Goal: Task Accomplishment & Management: Manage account settings

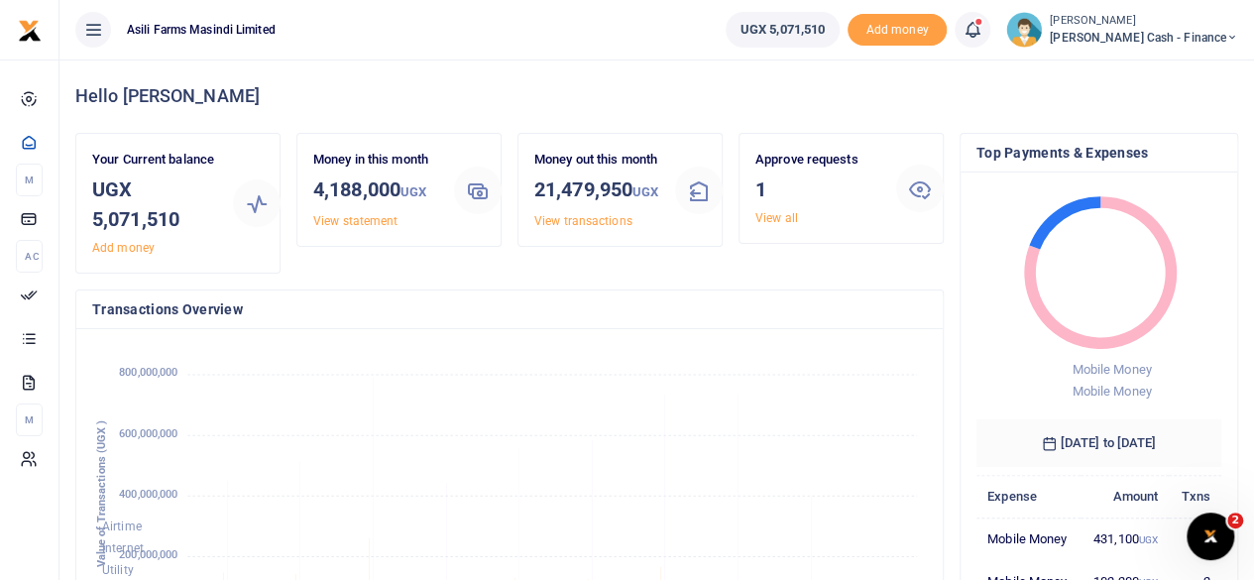
click at [1227, 36] on icon at bounding box center [1232, 38] width 12 height 14
click at [1146, 173] on link "Logout" at bounding box center [1096, 181] width 157 height 28
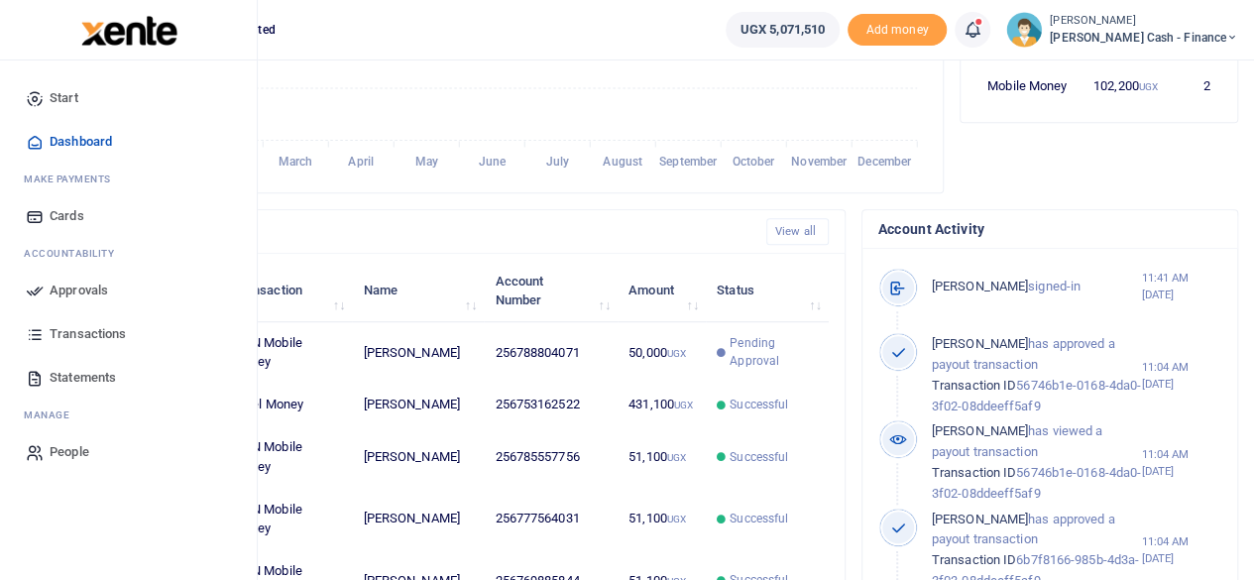
scroll to position [16, 16]
click at [86, 280] on span "Approvals" at bounding box center [79, 290] width 58 height 20
click at [63, 295] on span "Approvals" at bounding box center [79, 290] width 58 height 20
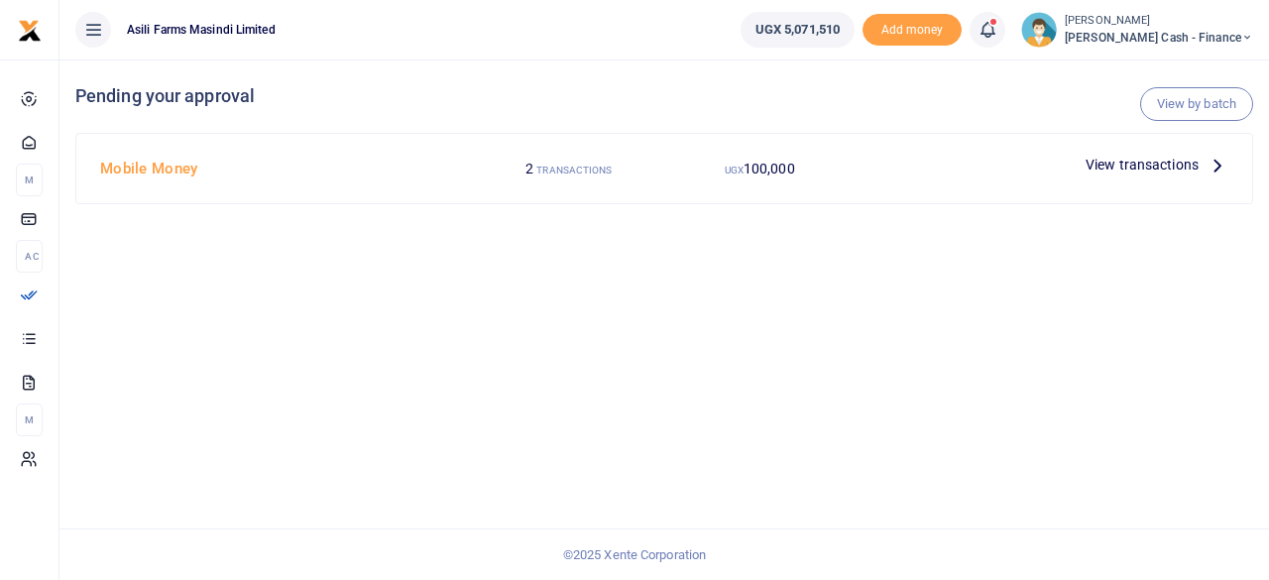
click at [1153, 154] on span "View transactions" at bounding box center [1141, 165] width 113 height 22
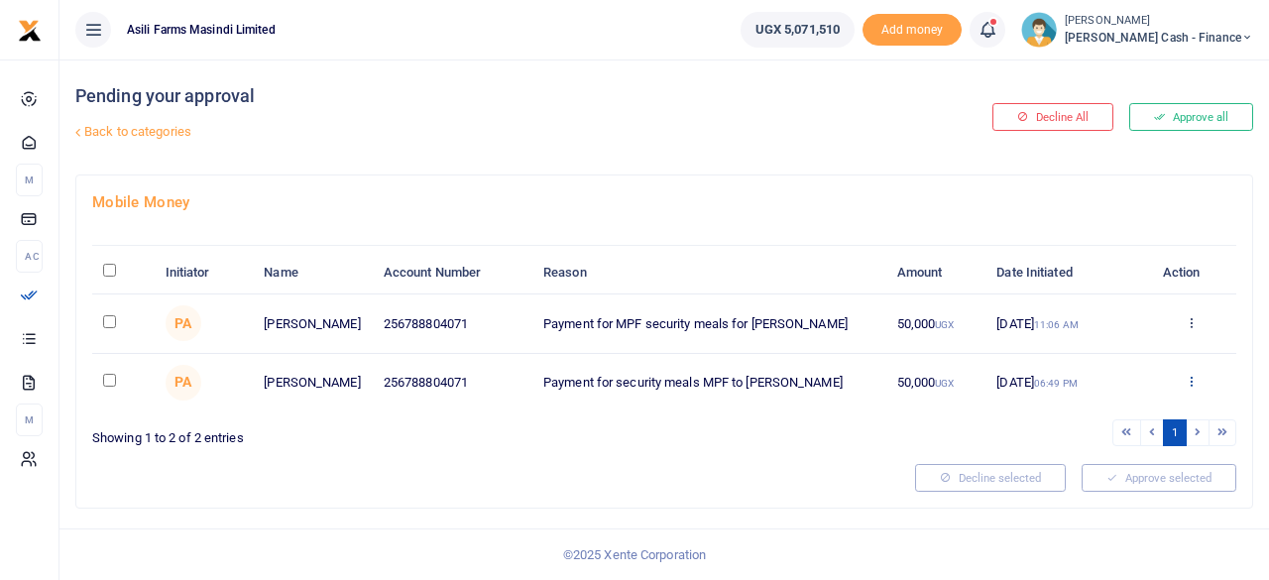
click at [1189, 384] on icon at bounding box center [1190, 381] width 13 height 14
click at [1118, 455] on link "Decline" at bounding box center [1118, 458] width 157 height 28
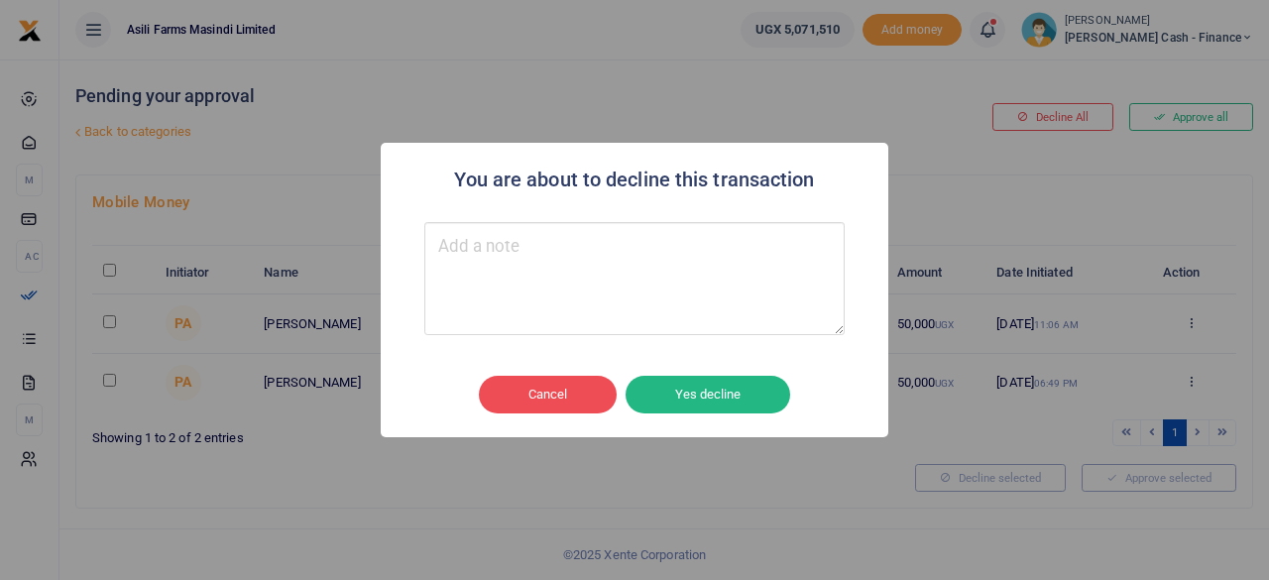
click at [517, 267] on textarea "Type your message here" at bounding box center [634, 278] width 420 height 113
type textarea "Change the memo"
click at [689, 388] on button "Yes decline" at bounding box center [707, 395] width 165 height 38
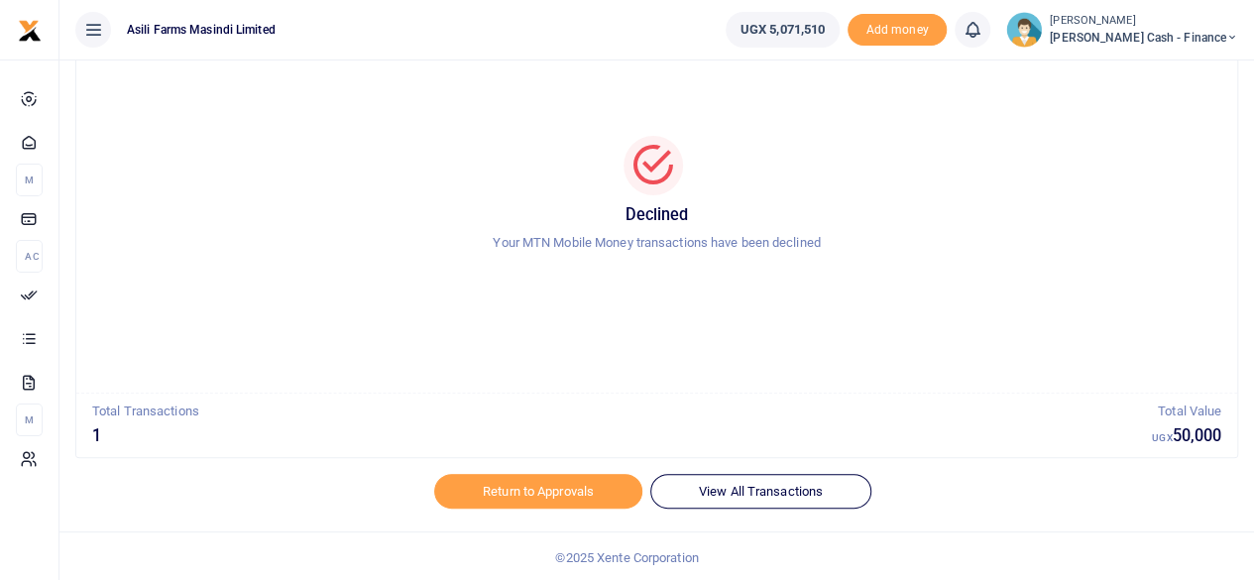
scroll to position [101, 0]
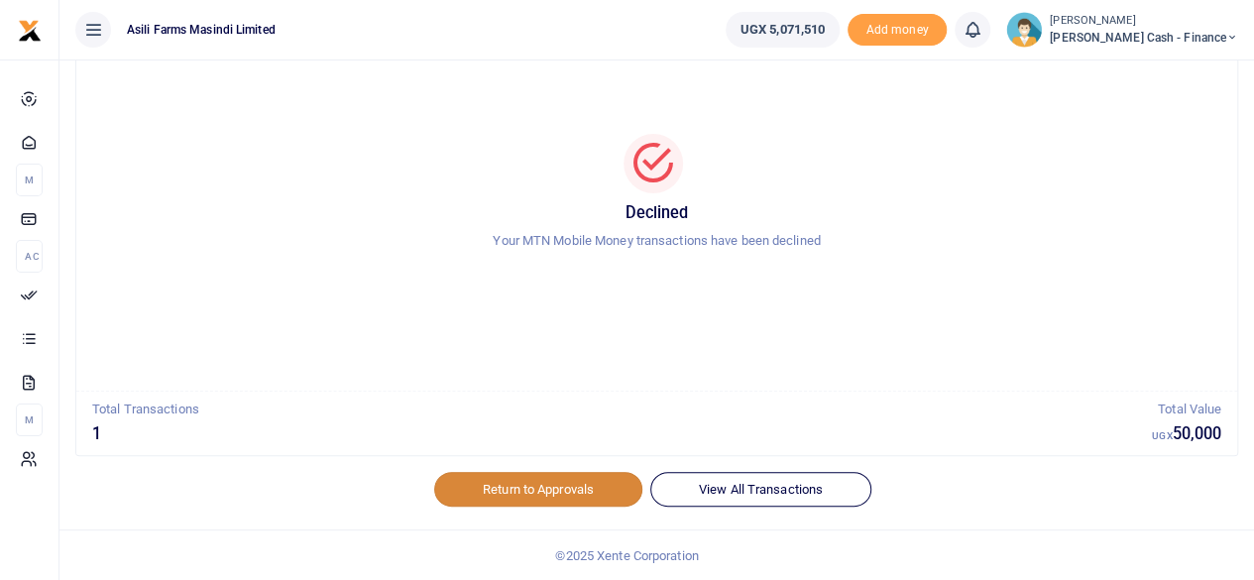
click at [515, 488] on link "Return to Approvals" at bounding box center [538, 489] width 208 height 34
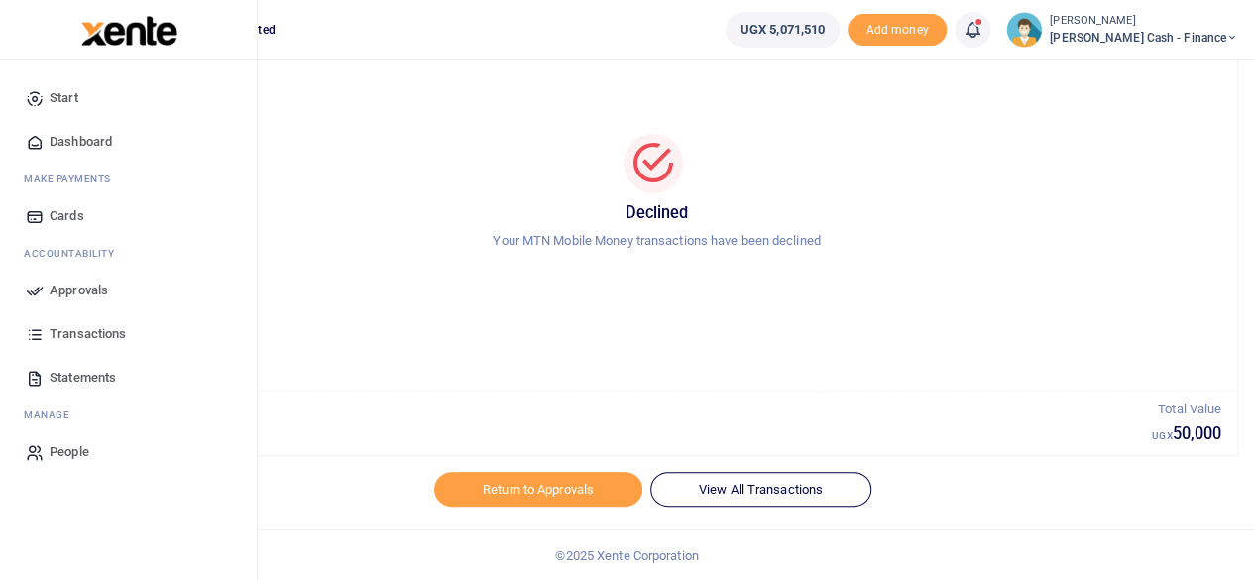
click at [92, 290] on span "Approvals" at bounding box center [79, 290] width 58 height 20
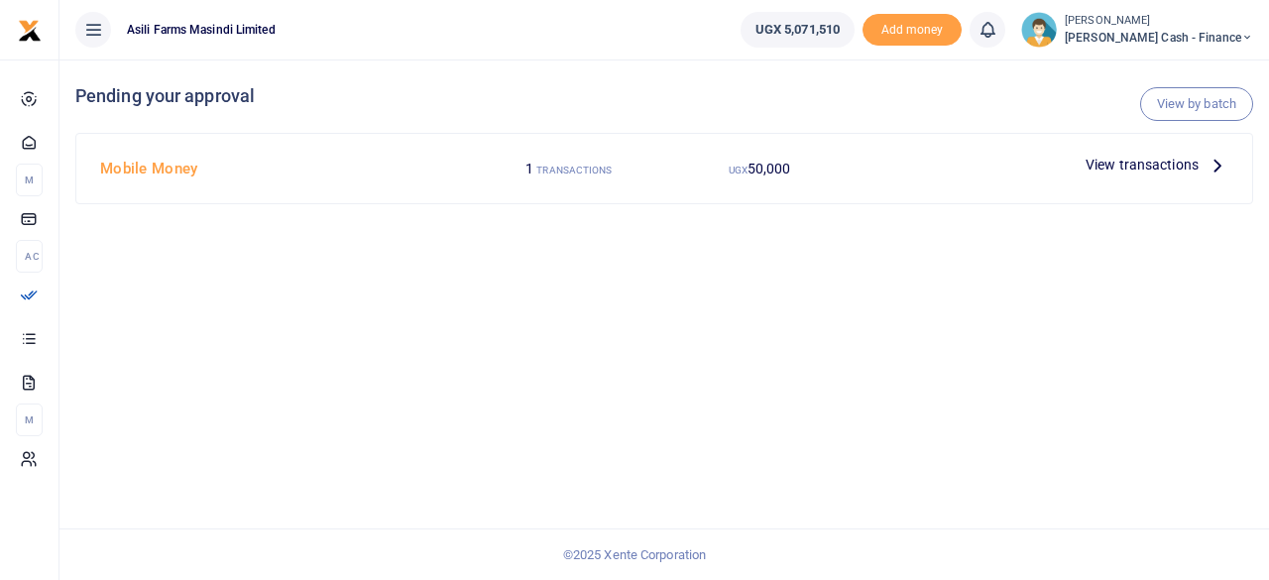
click at [1201, 169] on p "View transactions" at bounding box center [1156, 165] width 143 height 22
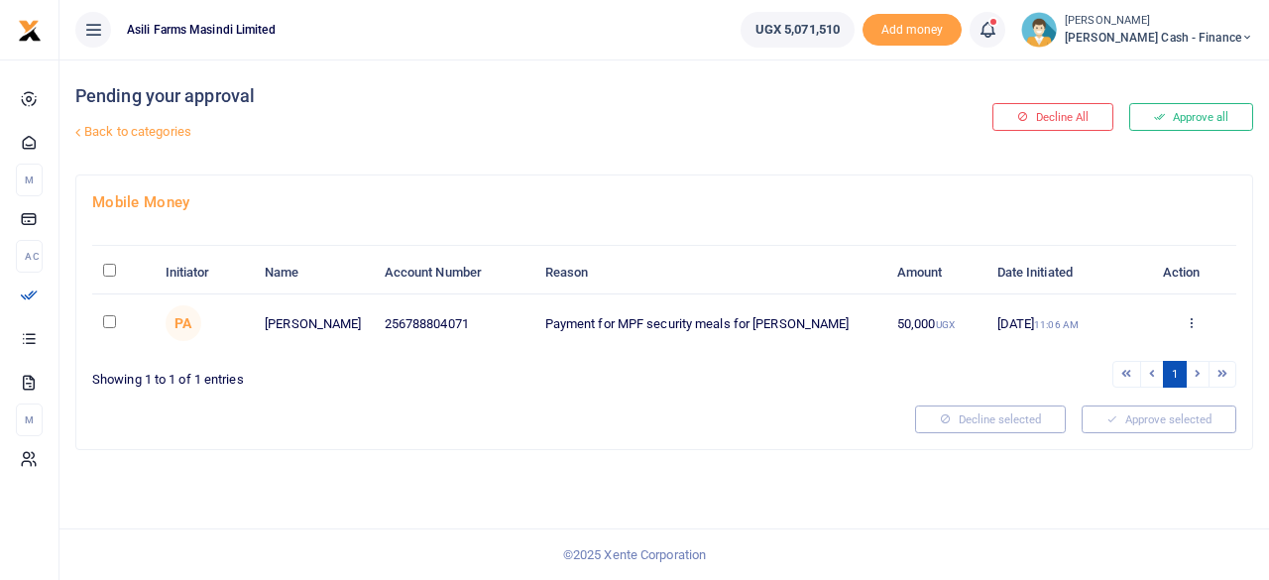
click at [114, 268] on input "\a \a : activate to sort column descending" at bounding box center [109, 270] width 13 height 13
checkbox input "true"
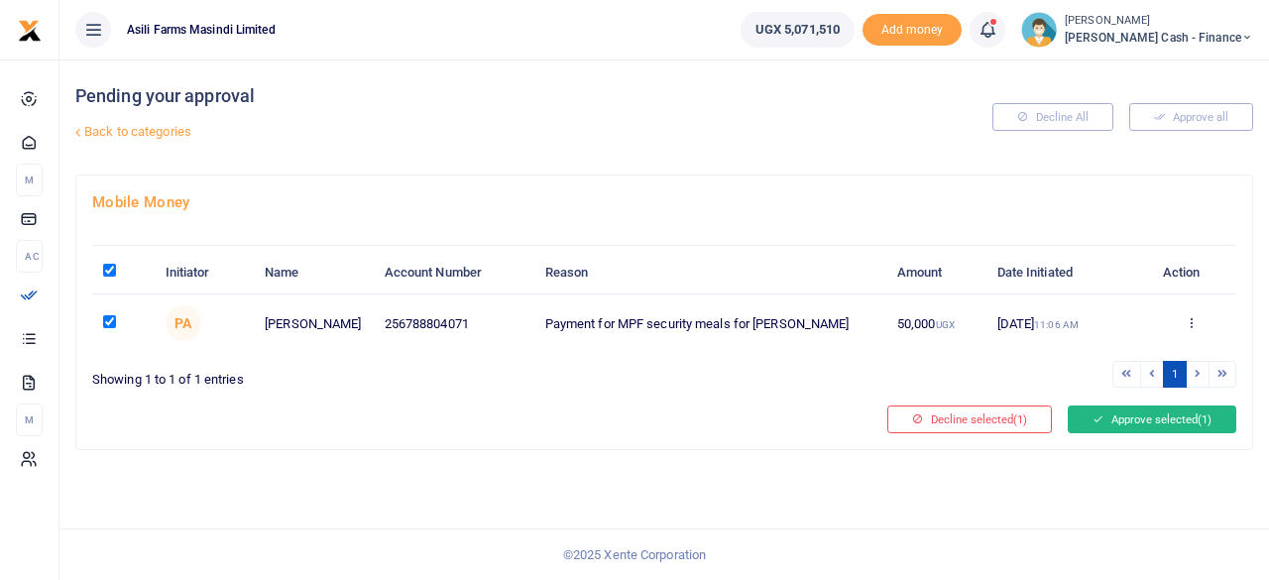
click at [1152, 408] on button "Approve selected (1)" at bounding box center [1151, 419] width 168 height 28
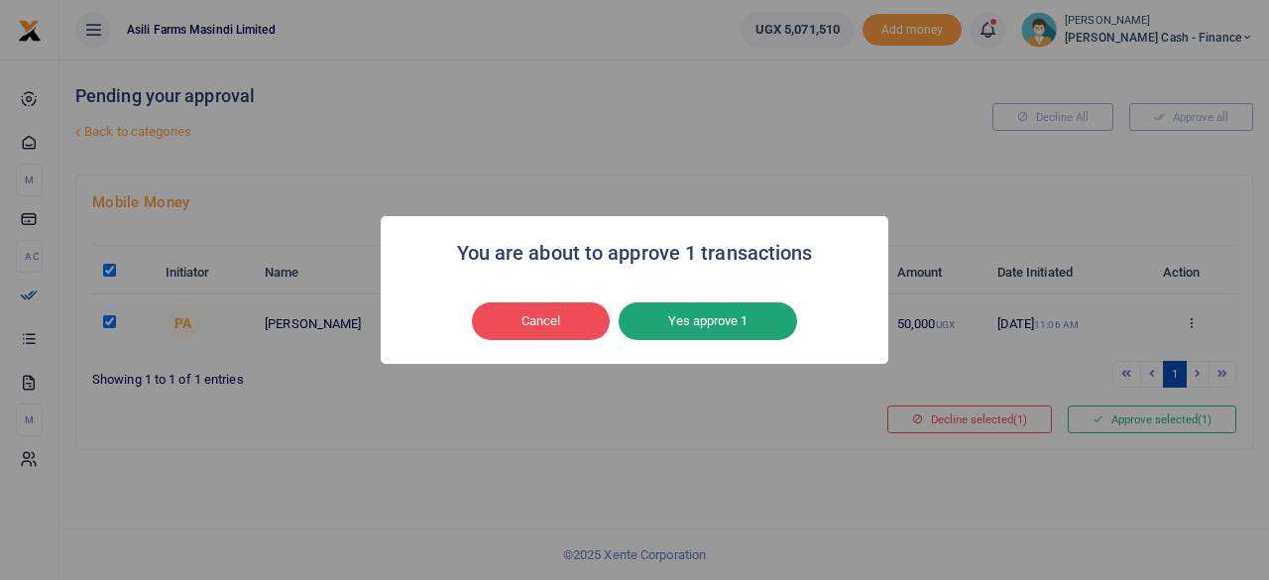
click at [706, 310] on button "Yes approve 1" at bounding box center [707, 321] width 178 height 38
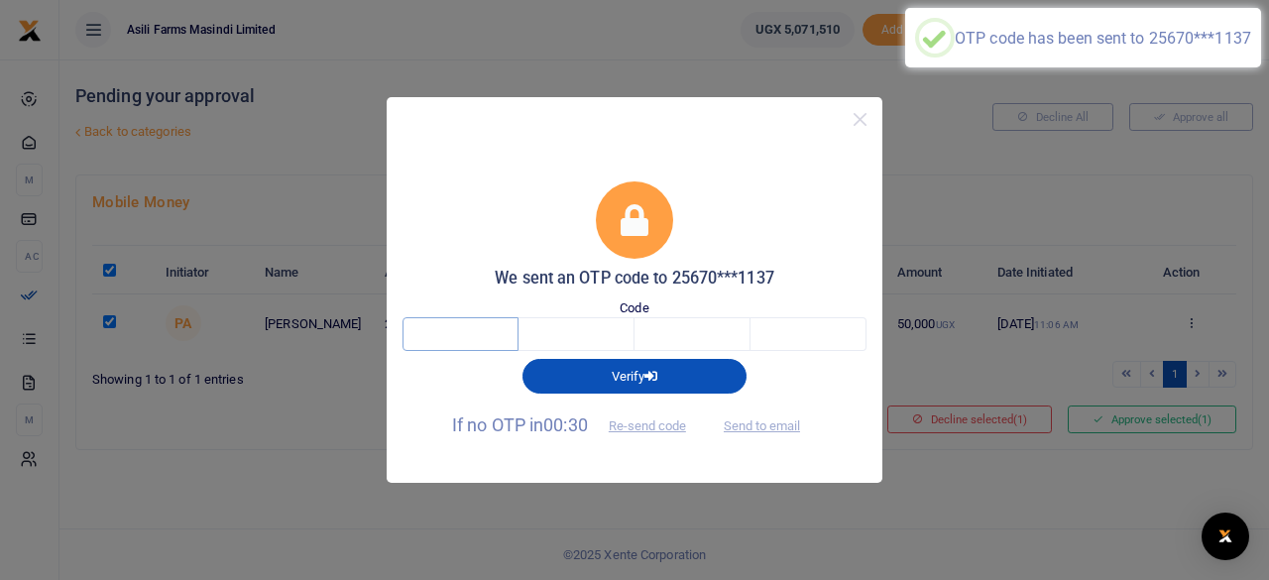
click at [486, 335] on input "text" at bounding box center [460, 334] width 116 height 34
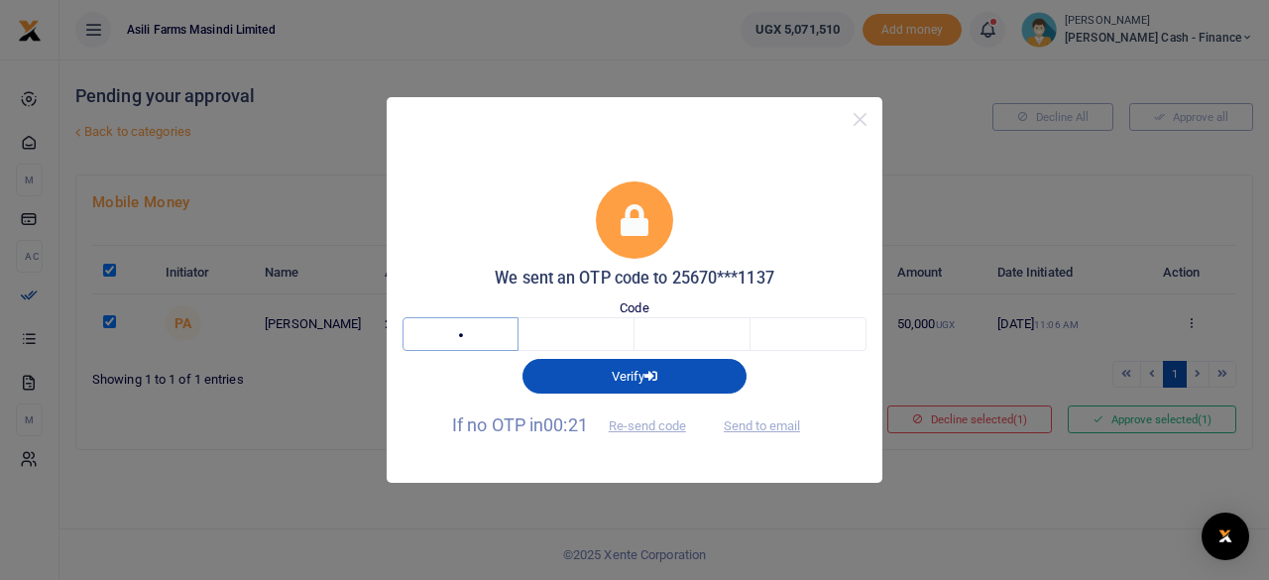
type input "7"
type input "6"
type input "5"
type input "3"
